Goal: Task Accomplishment & Management: Use online tool/utility

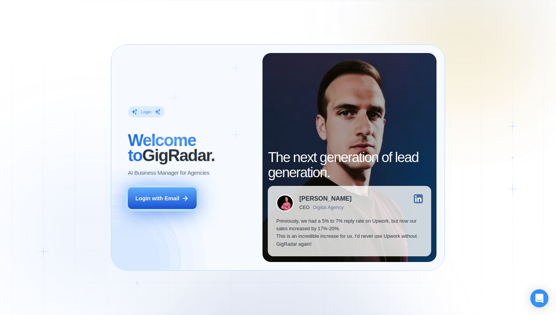
click at [140, 196] on div "Login with Email" at bounding box center [158, 199] width 44 height 8
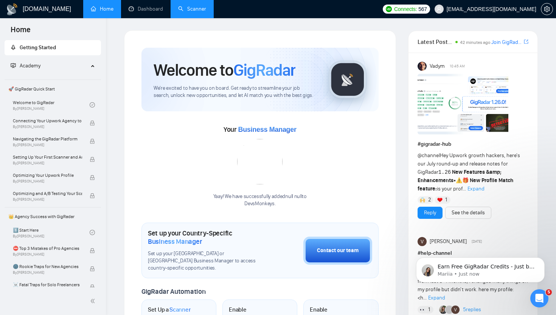
click at [198, 12] on link "Scanner" at bounding box center [192, 9] width 28 height 6
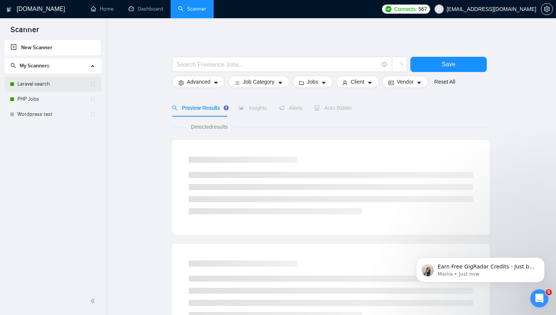
click at [45, 84] on link "Laravel search" at bounding box center [53, 83] width 72 height 15
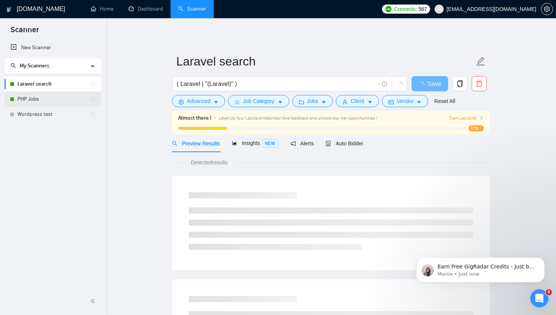
click at [31, 98] on link "PHP Jobs" at bounding box center [53, 99] width 72 height 15
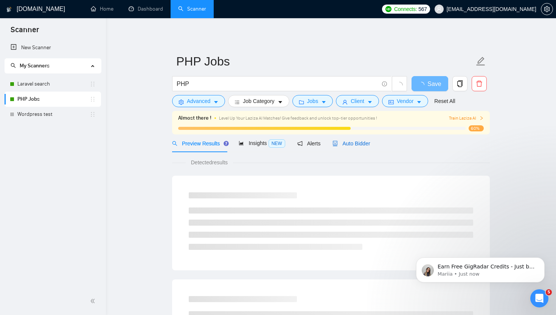
click at [352, 141] on span "Auto Bidder" at bounding box center [351, 143] width 37 height 6
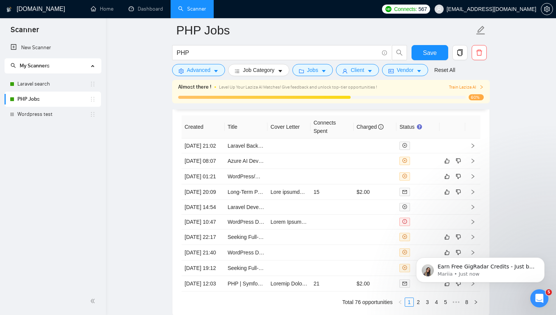
scroll to position [1951, 0]
click at [37, 87] on link "Laravel search" at bounding box center [53, 83] width 72 height 15
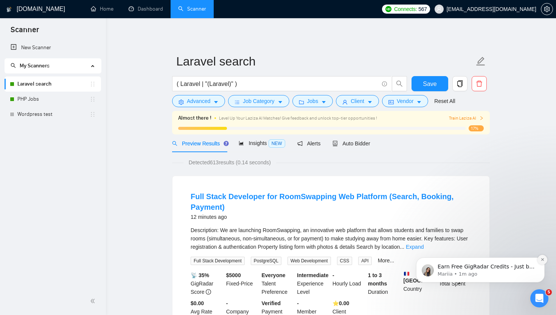
click at [544, 263] on button "Dismiss notification" at bounding box center [543, 260] width 10 height 10
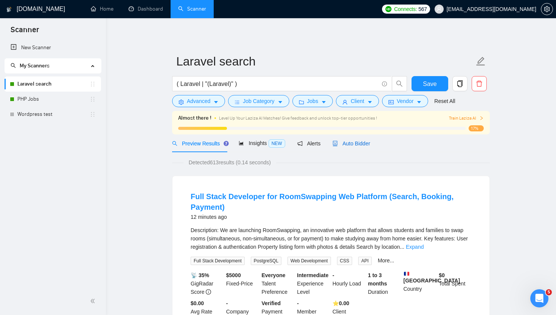
click at [370, 147] on div "Auto Bidder" at bounding box center [351, 143] width 37 height 8
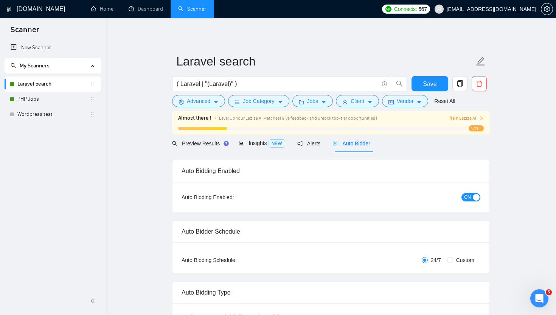
checkbox input "true"
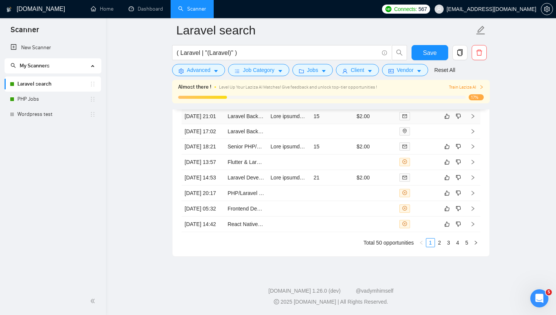
scroll to position [2109, 0]
click at [440, 241] on link "2" at bounding box center [440, 242] width 8 height 8
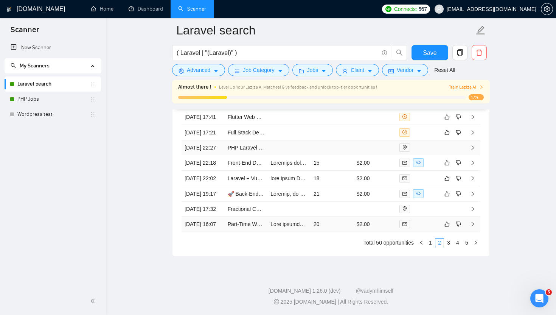
scroll to position [2095, 0]
click at [432, 247] on link "1" at bounding box center [431, 242] width 8 height 8
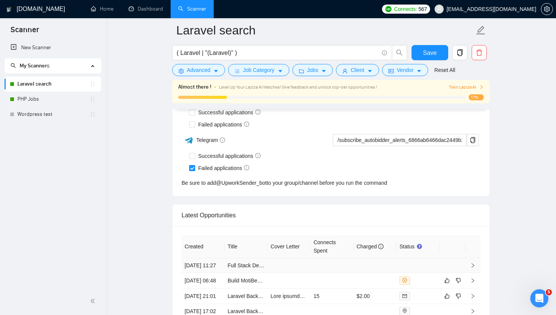
scroll to position [1851, 0]
